Goal: Transaction & Acquisition: Purchase product/service

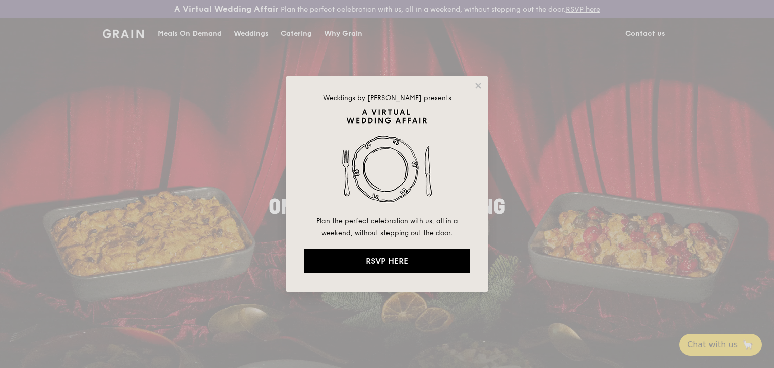
click at [476, 89] on icon at bounding box center [478, 85] width 9 height 9
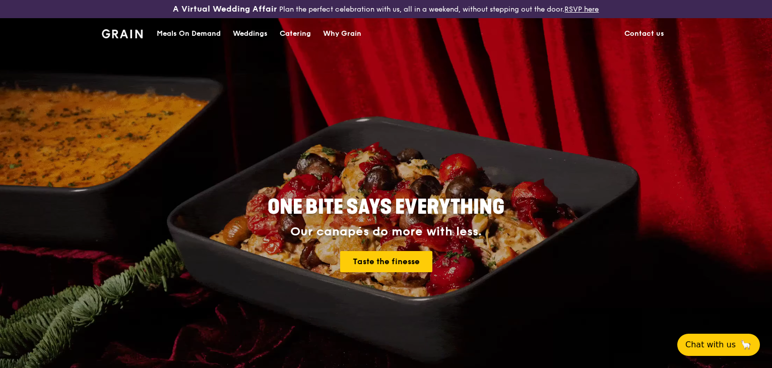
click at [205, 28] on div "Meals On Demand" at bounding box center [189, 34] width 64 height 30
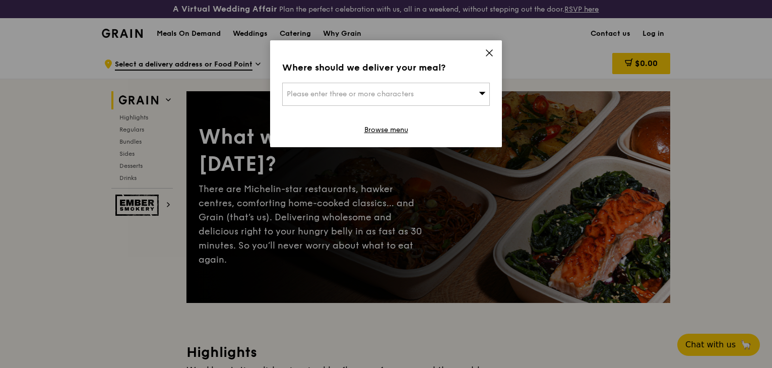
click at [468, 93] on div "Please enter three or more characters" at bounding box center [386, 94] width 208 height 23
click at [445, 101] on input "search" at bounding box center [386, 94] width 207 height 22
paste input "609930"
type input "609930"
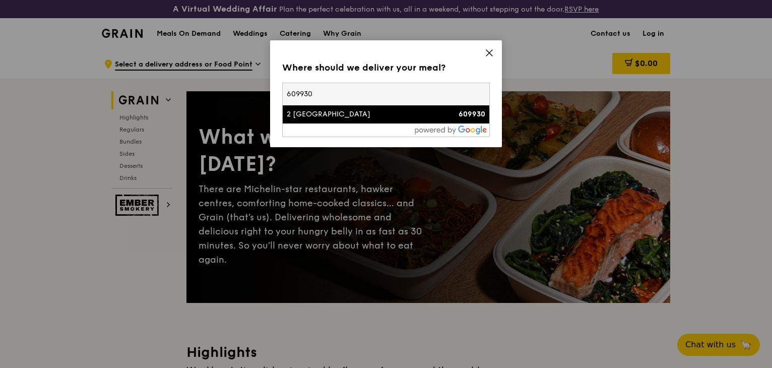
click at [352, 117] on div "2 [GEOGRAPHIC_DATA]" at bounding box center [361, 114] width 149 height 10
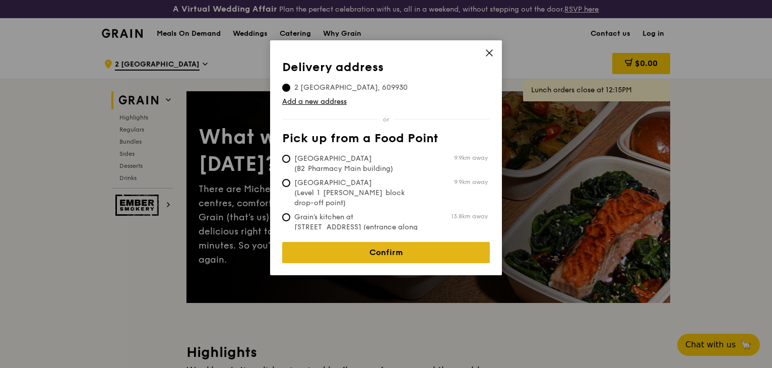
click at [398, 242] on link "Confirm" at bounding box center [386, 252] width 208 height 21
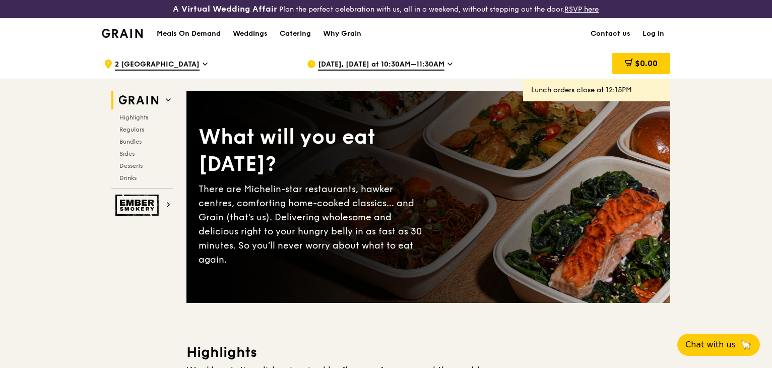
click at [406, 64] on span "[DATE], [DATE] at 10:30AM–11:30AM" at bounding box center [381, 64] width 126 height 11
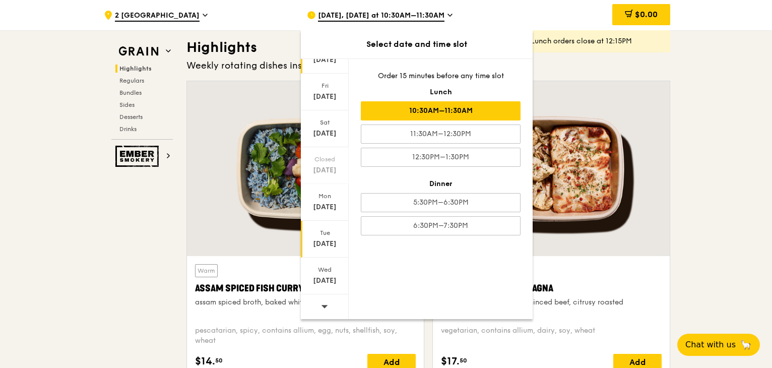
scroll to position [336, 0]
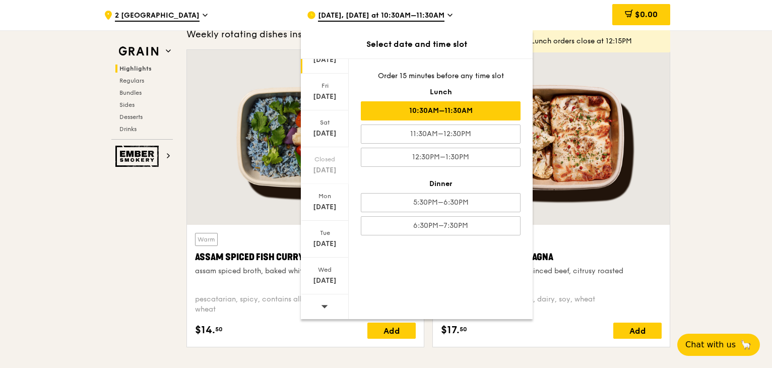
click at [327, 303] on div at bounding box center [325, 307] width 48 height 26
click at [323, 305] on icon at bounding box center [324, 306] width 7 height 3
drag, startPoint x: 324, startPoint y: 311, endPoint x: 323, endPoint y: 304, distance: 7.6
click at [324, 311] on span at bounding box center [324, 306] width 7 height 24
click at [322, 276] on div "[DATE]" at bounding box center [324, 281] width 45 height 10
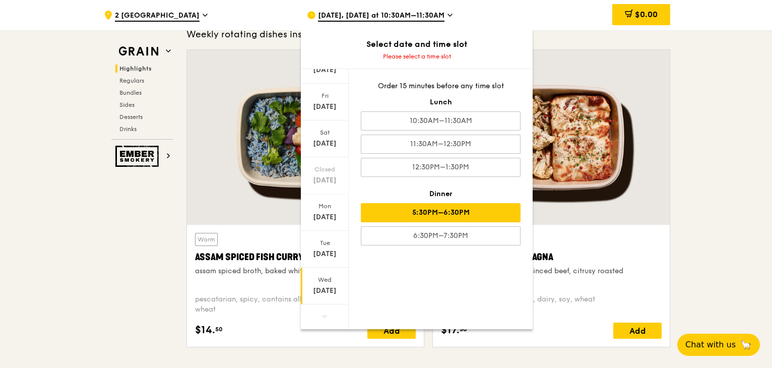
click at [480, 216] on div "5:30PM–6:30PM" at bounding box center [441, 212] width 160 height 19
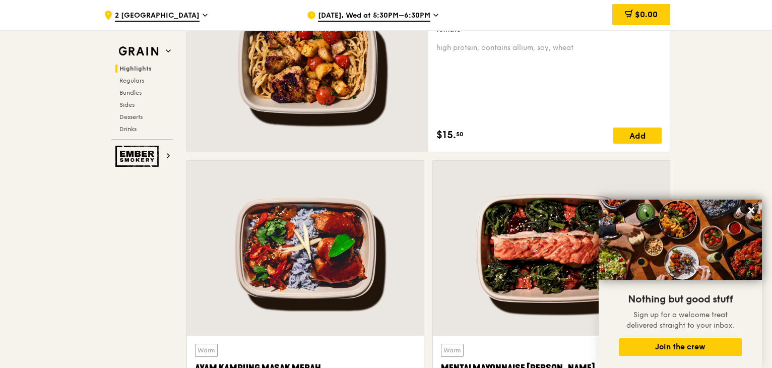
scroll to position [1075, 0]
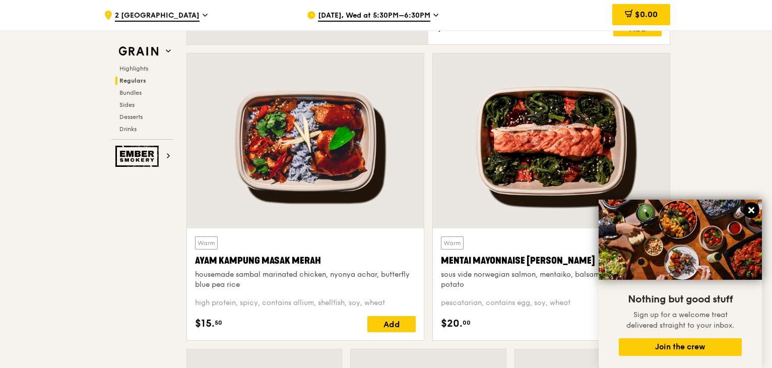
click at [752, 212] on icon at bounding box center [751, 210] width 6 height 6
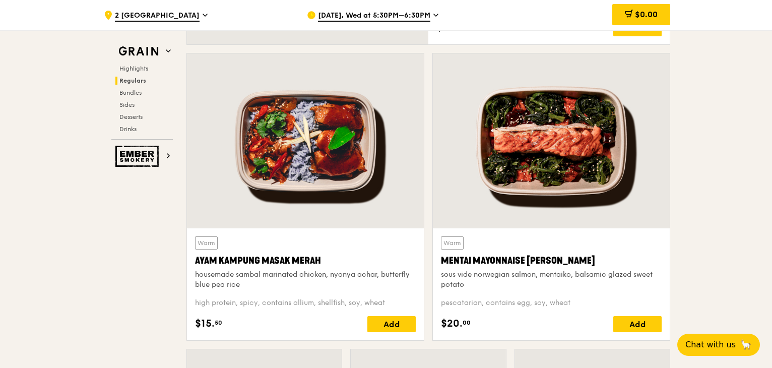
click at [387, 17] on span "[DATE], Wed at 5:30PM–6:30PM" at bounding box center [374, 16] width 112 height 11
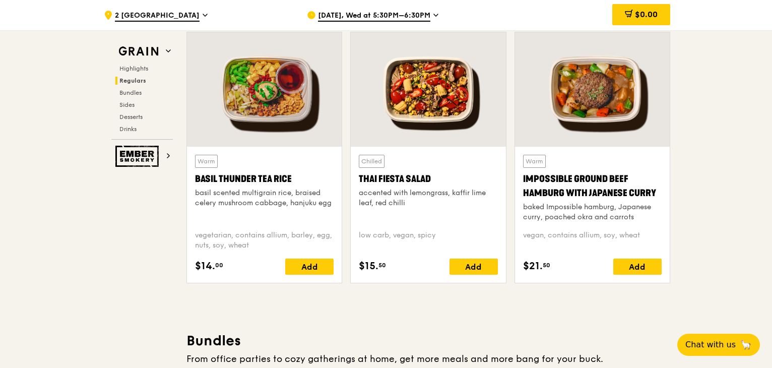
scroll to position [1411, 0]
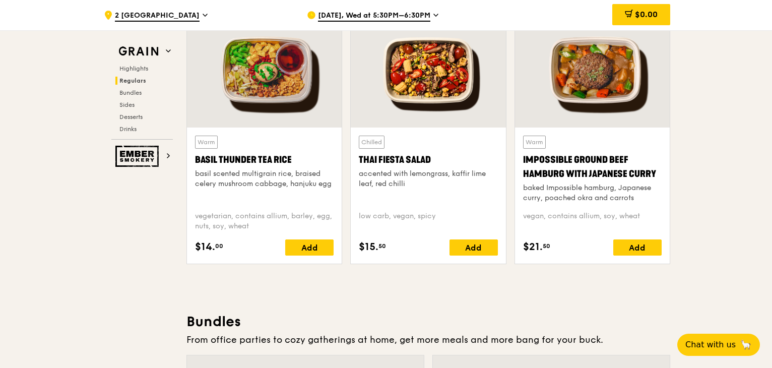
click at [411, 19] on span "[DATE], Wed at 5:30PM–6:30PM" at bounding box center [374, 16] width 112 height 11
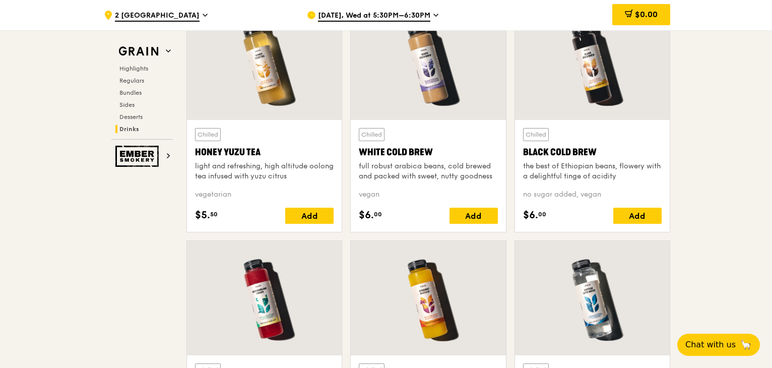
scroll to position [3829, 0]
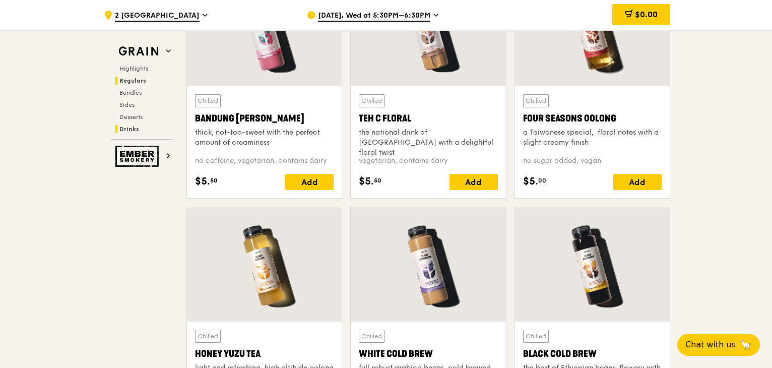
click at [135, 83] on span "Regulars" at bounding box center [132, 80] width 27 height 7
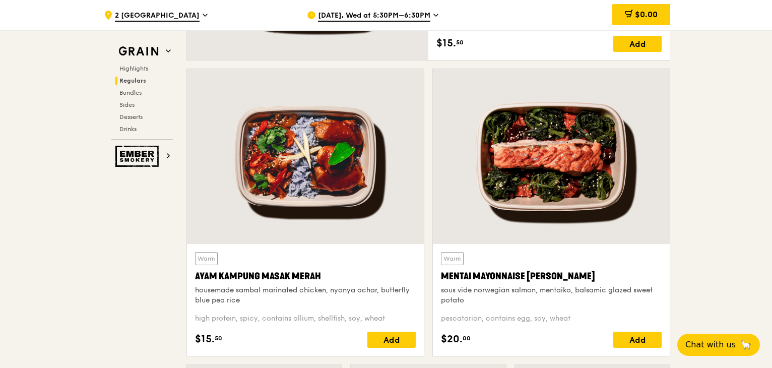
scroll to position [1462, 0]
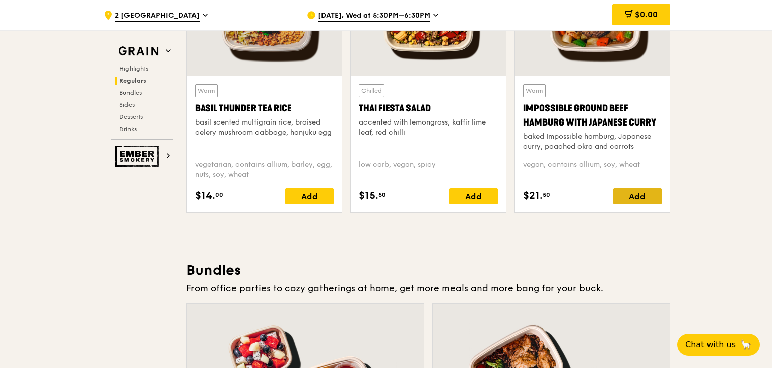
click at [639, 199] on div "Add" at bounding box center [637, 196] width 48 height 16
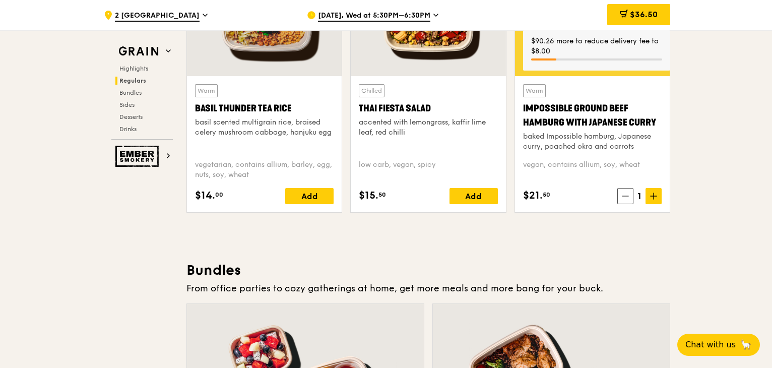
click at [639, 196] on span "1" at bounding box center [639, 196] width 12 height 14
click at [650, 196] on icon at bounding box center [653, 196] width 6 height 0
click at [650, 194] on icon at bounding box center [653, 195] width 7 height 7
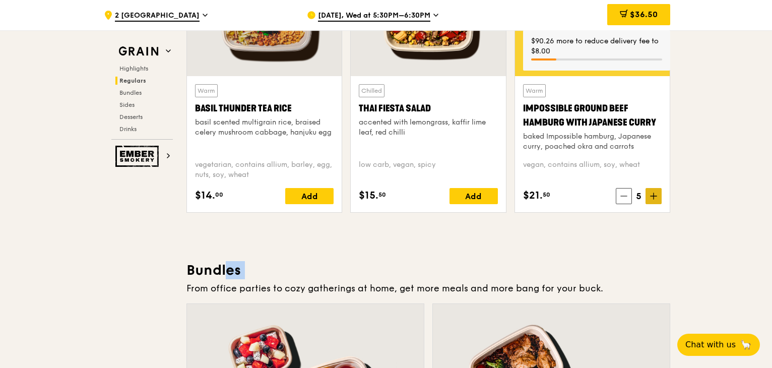
click at [650, 194] on icon at bounding box center [653, 195] width 7 height 7
click at [650, 193] on icon at bounding box center [653, 195] width 7 height 7
click at [651, 193] on icon at bounding box center [653, 195] width 7 height 7
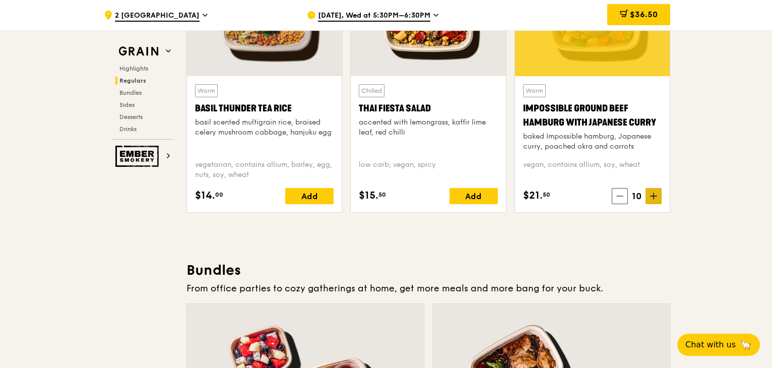
click at [651, 193] on icon at bounding box center [653, 195] width 7 height 7
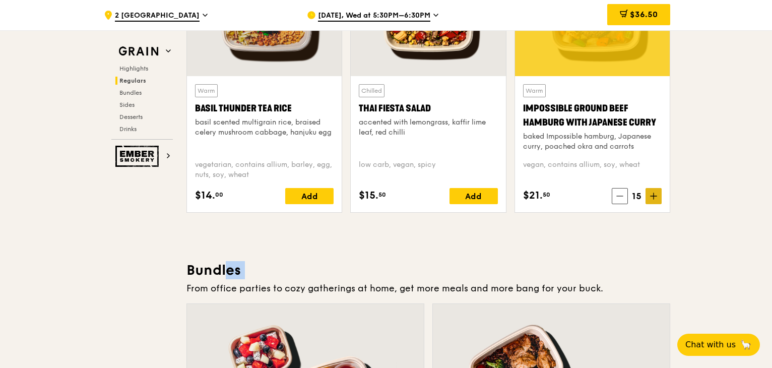
click at [651, 193] on icon at bounding box center [653, 195] width 7 height 7
click at [650, 192] on icon at bounding box center [653, 195] width 7 height 7
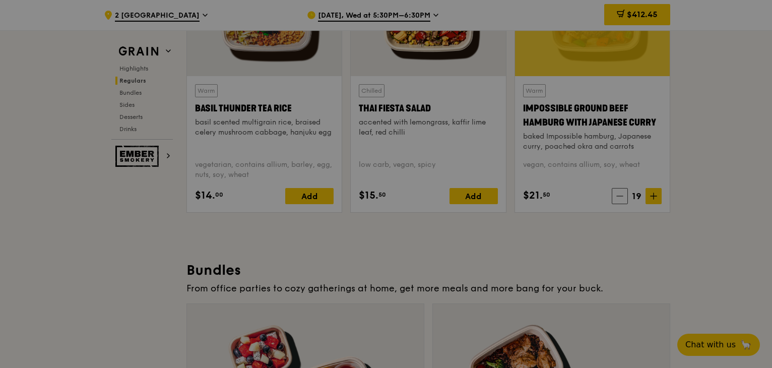
click at [648, 195] on div at bounding box center [386, 184] width 772 height 368
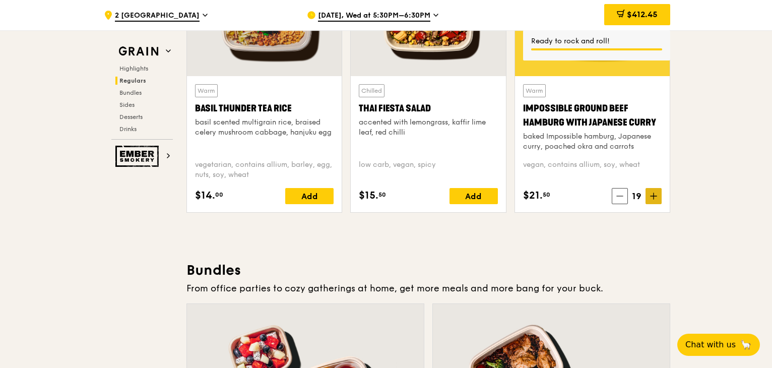
click at [655, 196] on icon at bounding box center [653, 195] width 7 height 7
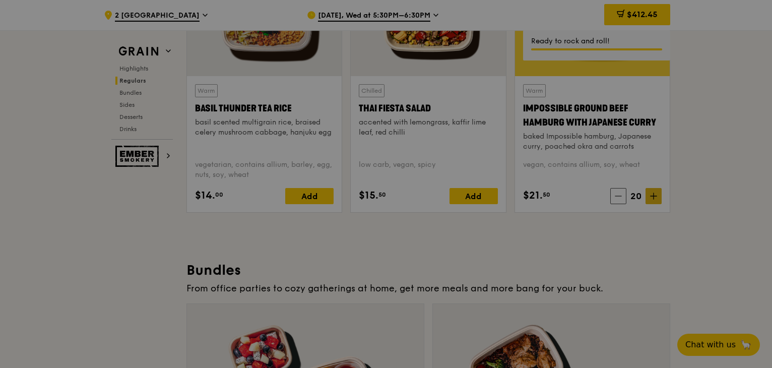
click at [655, 196] on div at bounding box center [386, 184] width 772 height 368
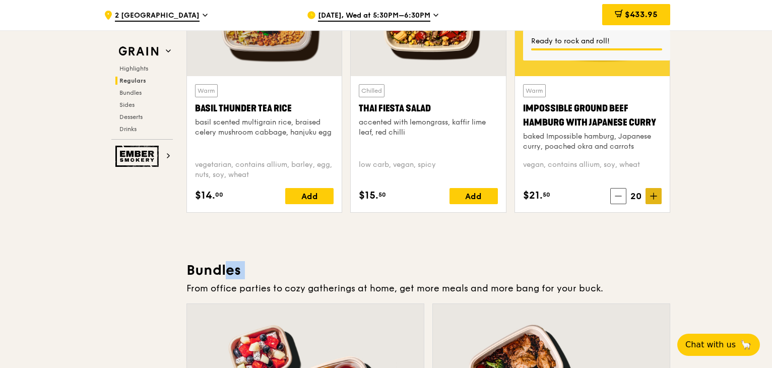
click at [655, 196] on icon at bounding box center [653, 195] width 7 height 7
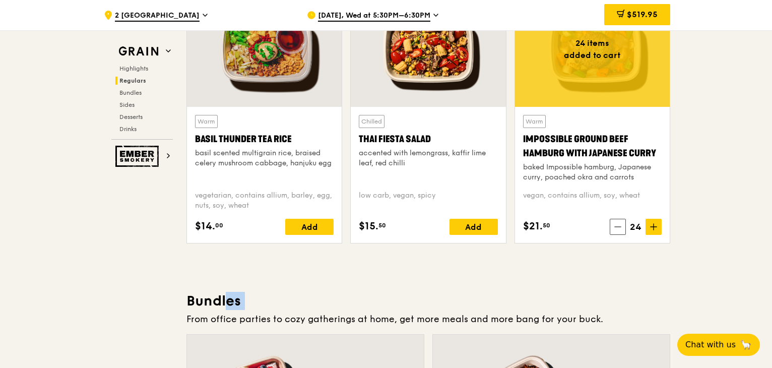
scroll to position [1395, 0]
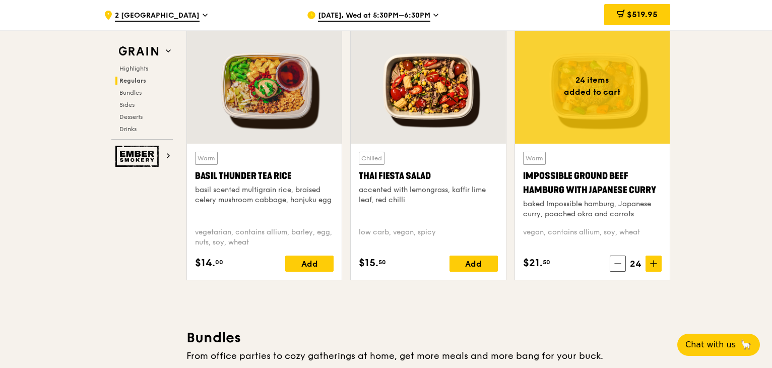
click at [166, 51] on icon at bounding box center [168, 50] width 5 height 5
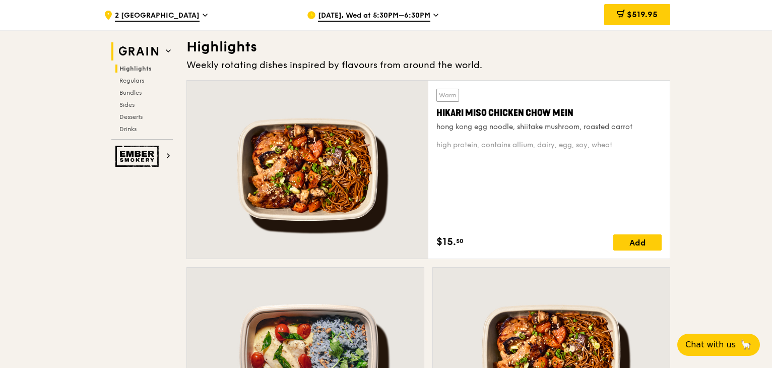
scroll to position [302, 0]
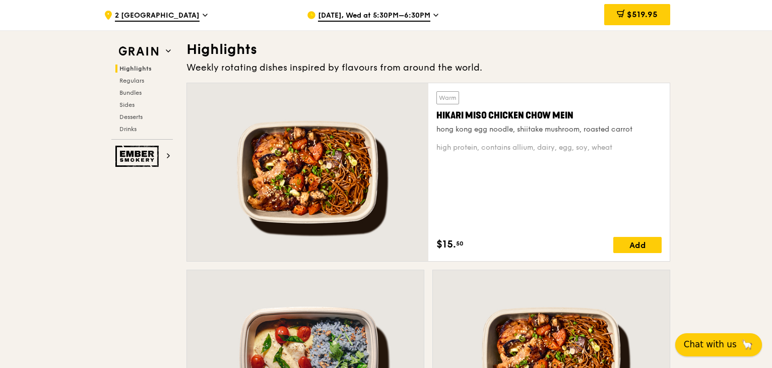
click at [722, 339] on span "Chat with us" at bounding box center [710, 344] width 53 height 13
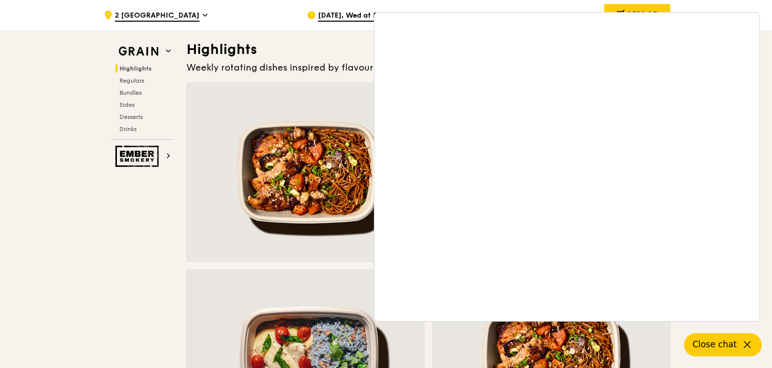
click at [335, 13] on span "[DATE], Wed at 5:30PM–6:30PM" at bounding box center [374, 16] width 112 height 11
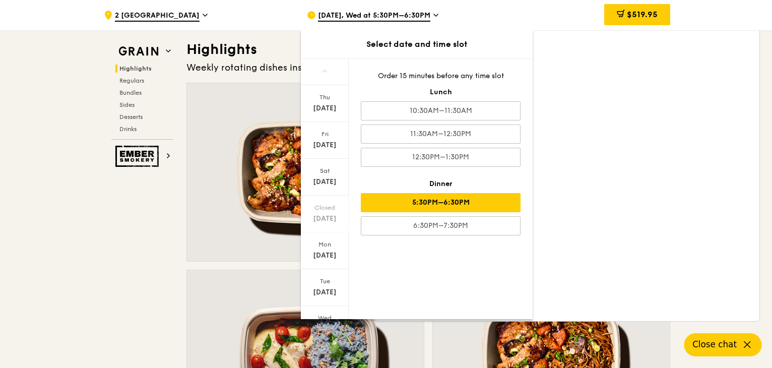
drag, startPoint x: 46, startPoint y: 274, endPoint x: 41, endPoint y: 277, distance: 5.9
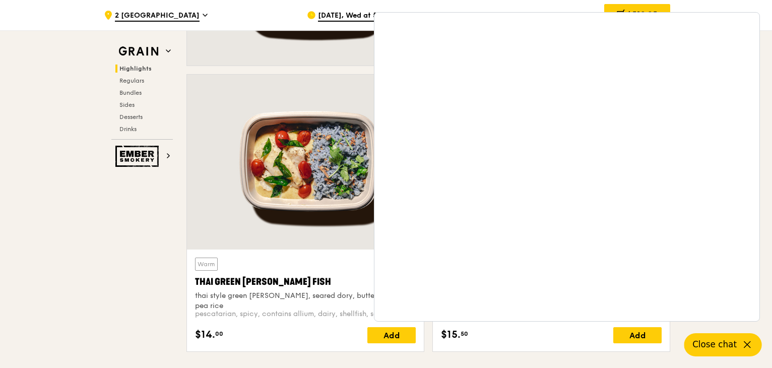
scroll to position [504, 0]
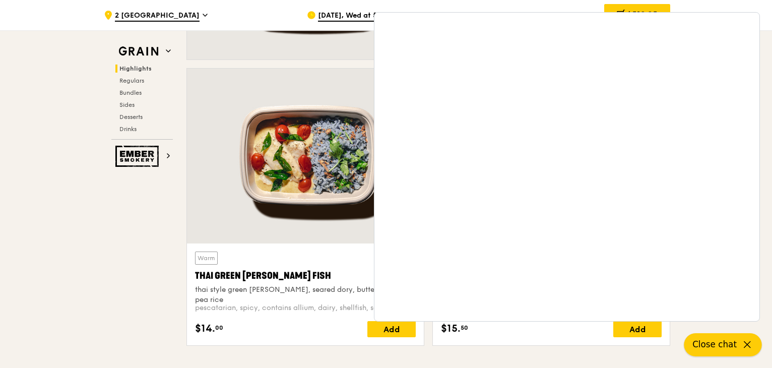
click at [746, 347] on icon at bounding box center [747, 345] width 12 height 12
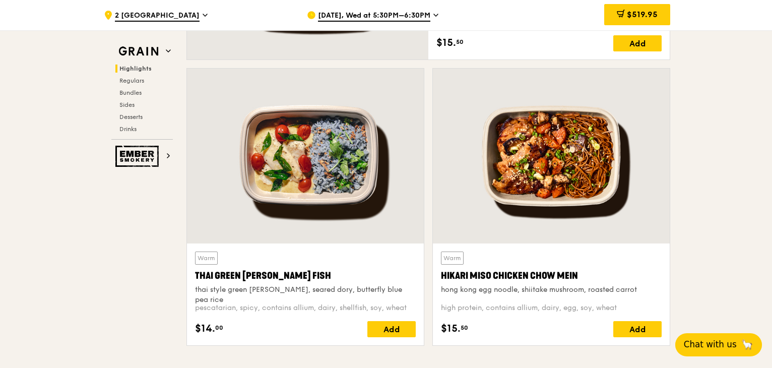
click at [391, 17] on span "[DATE], Wed at 5:30PM–6:30PM" at bounding box center [374, 16] width 112 height 11
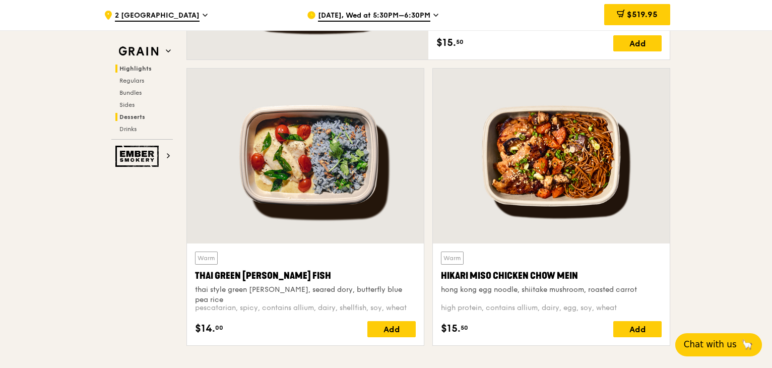
click at [131, 116] on span "Desserts" at bounding box center [132, 116] width 26 height 7
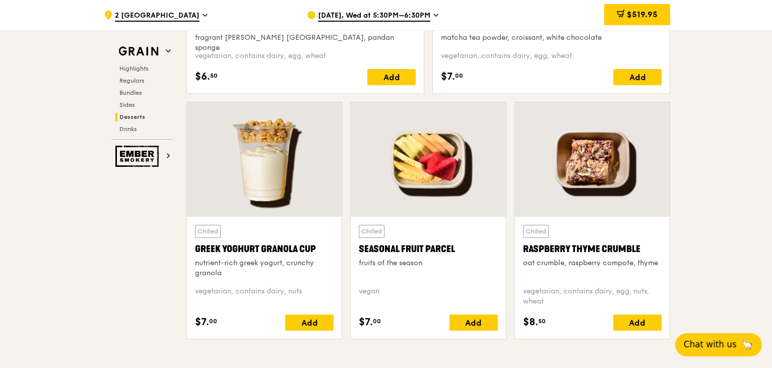
scroll to position [3169, 0]
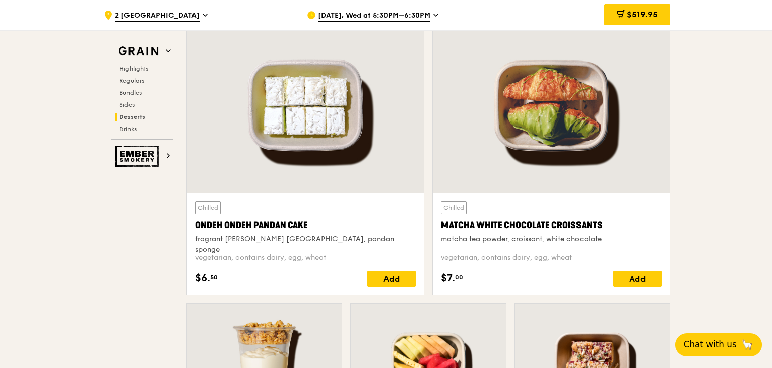
click at [397, 19] on span "[DATE], Wed at 5:30PM–6:30PM" at bounding box center [374, 16] width 112 height 11
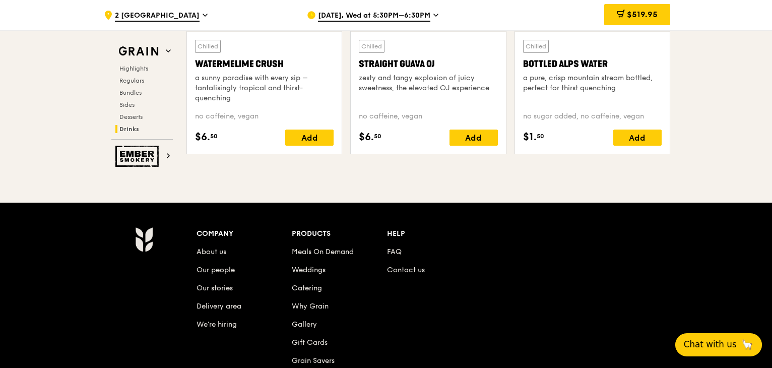
scroll to position [4484, 0]
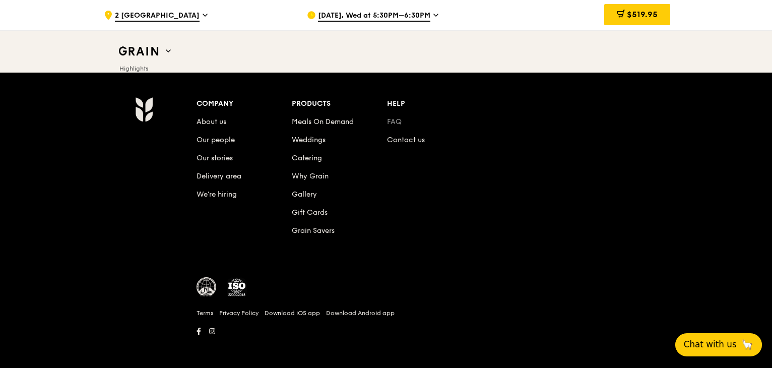
click at [393, 117] on link "FAQ" at bounding box center [394, 121] width 15 height 9
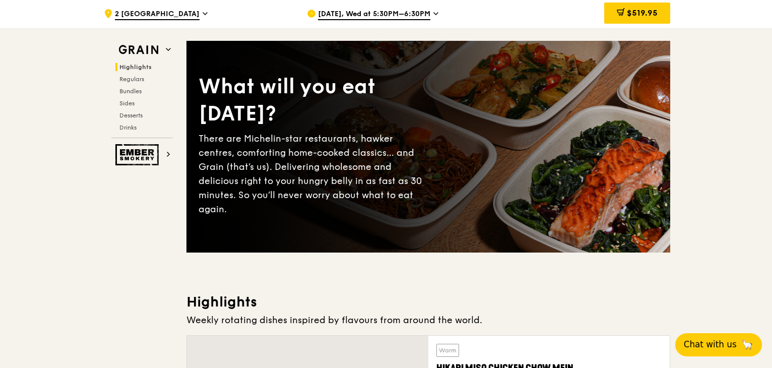
scroll to position [0, 0]
